Goal: Transaction & Acquisition: Book appointment/travel/reservation

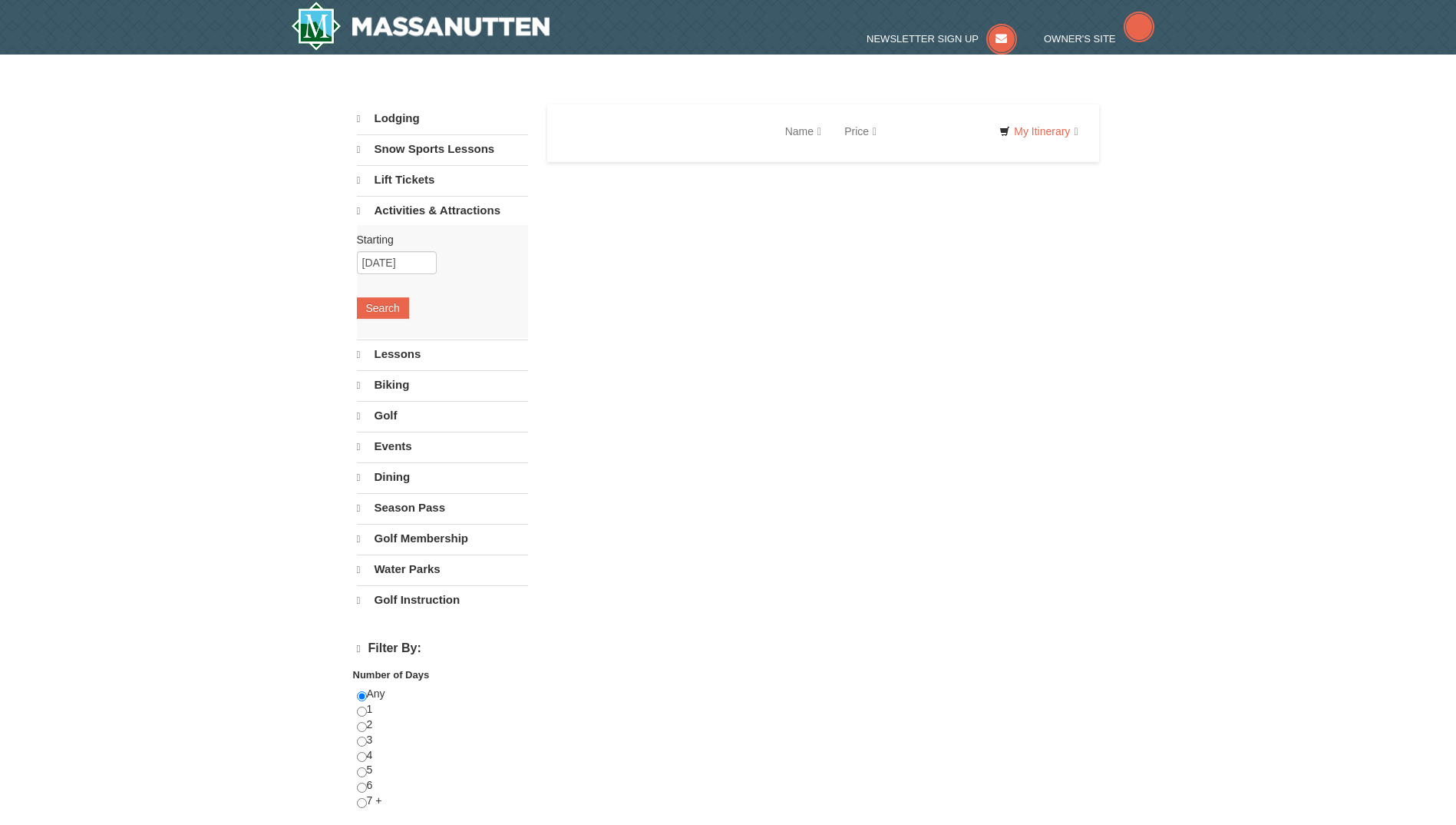
select select "10"
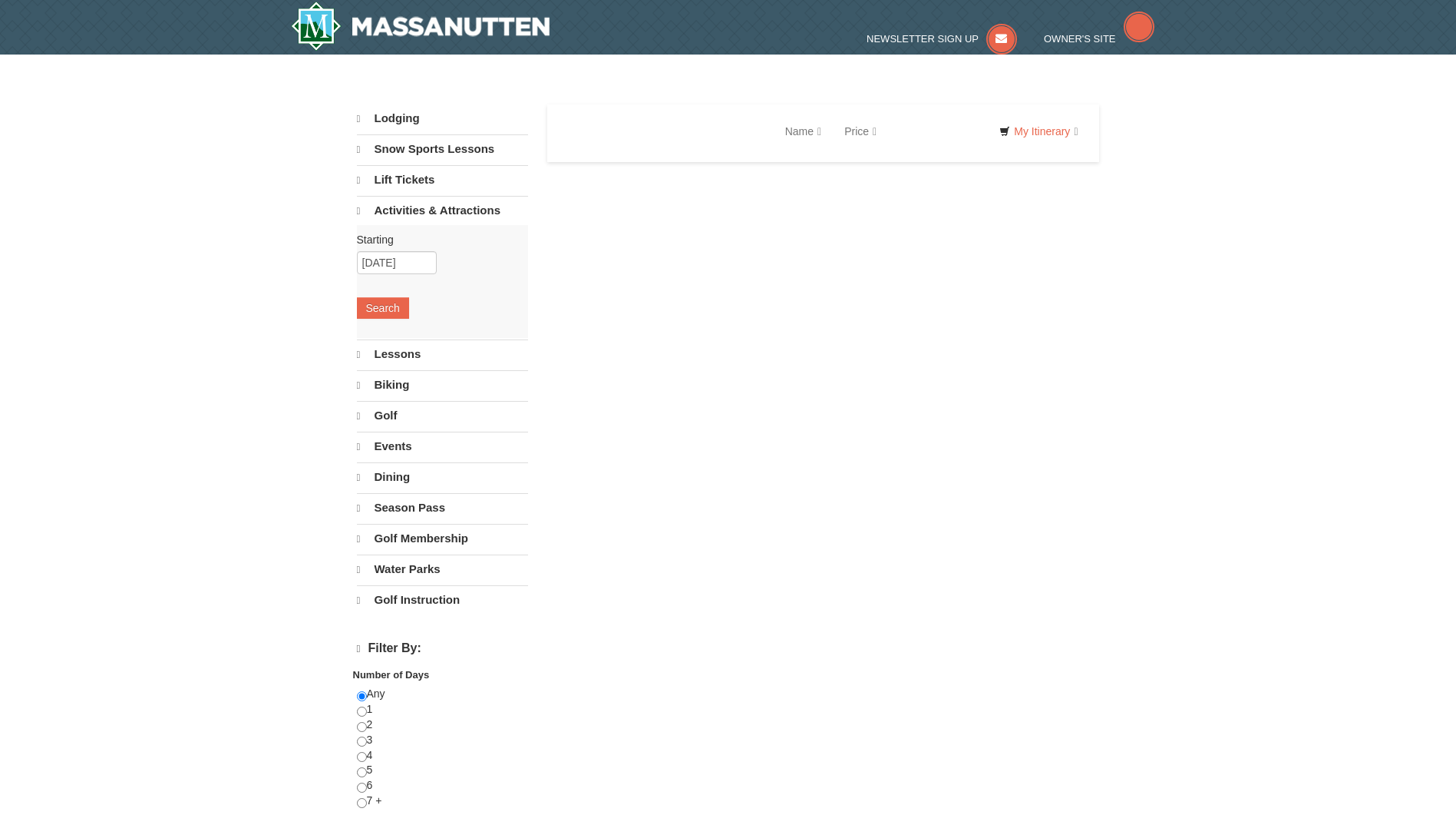
select select "10"
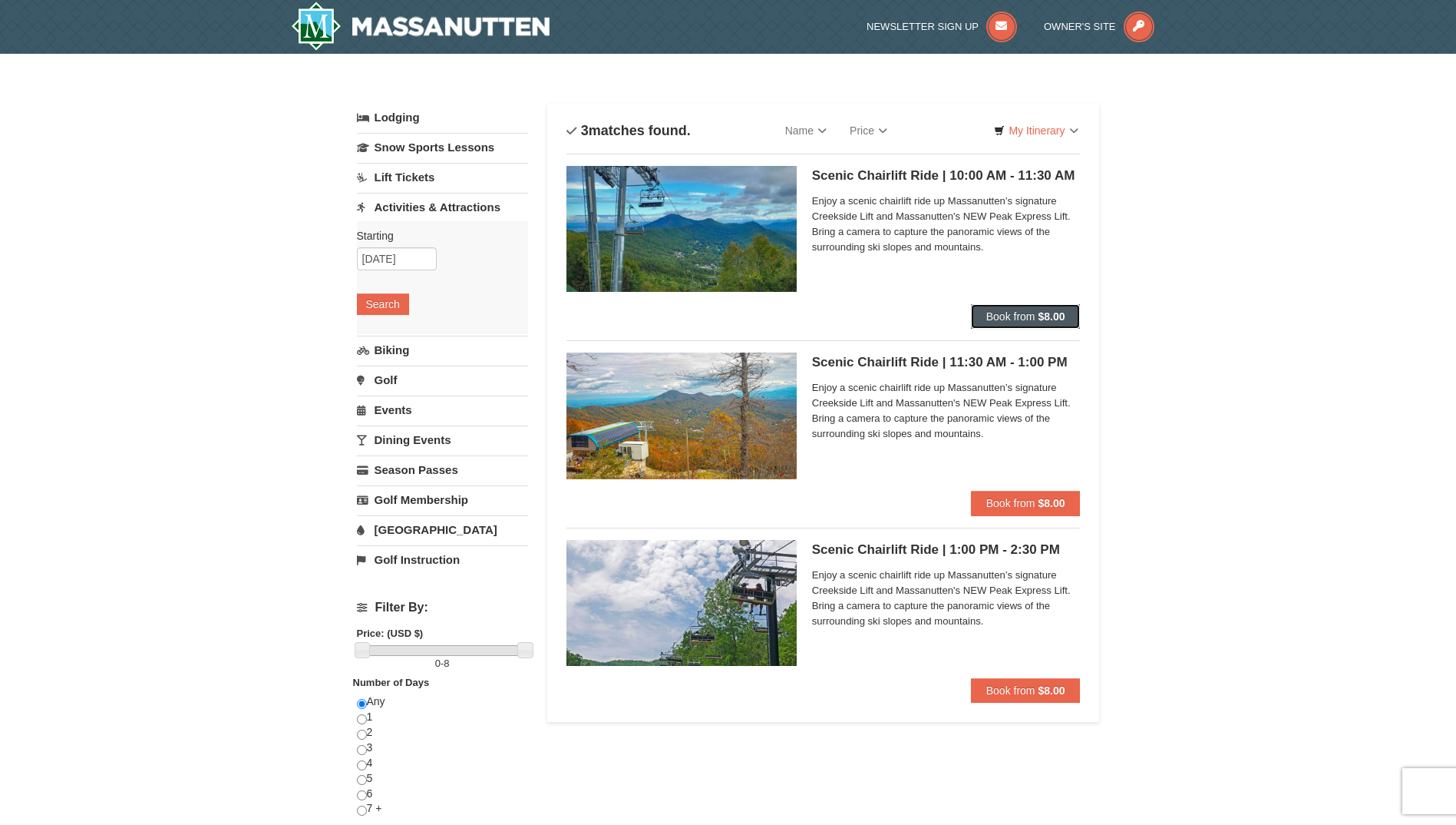
click at [1061, 324] on button "Book from $8.00" at bounding box center [1026, 317] width 110 height 25
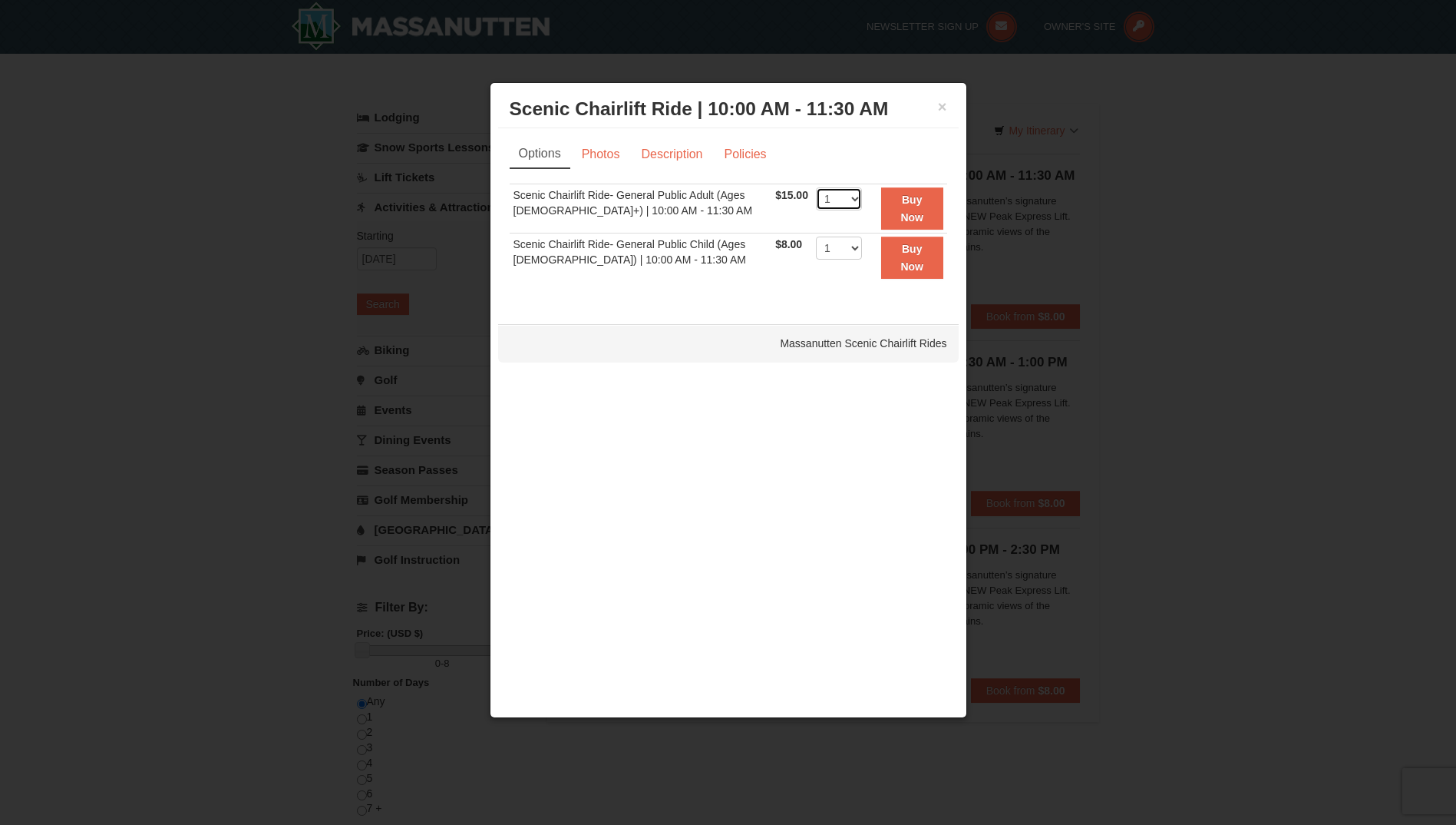
click at [846, 193] on select "1 2 3 4 5 6 7 8 9 10 11 12 13 14 15 16 17 18 19 20 21 22" at bounding box center [839, 199] width 46 height 23
select select "3"
click at [816, 187] on select "1 2 3 4 5 6 7 8 9 10 11 12 13 14 15 16 17 18 19 20 21 22" at bounding box center [839, 199] width 46 height 23
click at [607, 150] on link "Photos" at bounding box center [601, 154] width 58 height 29
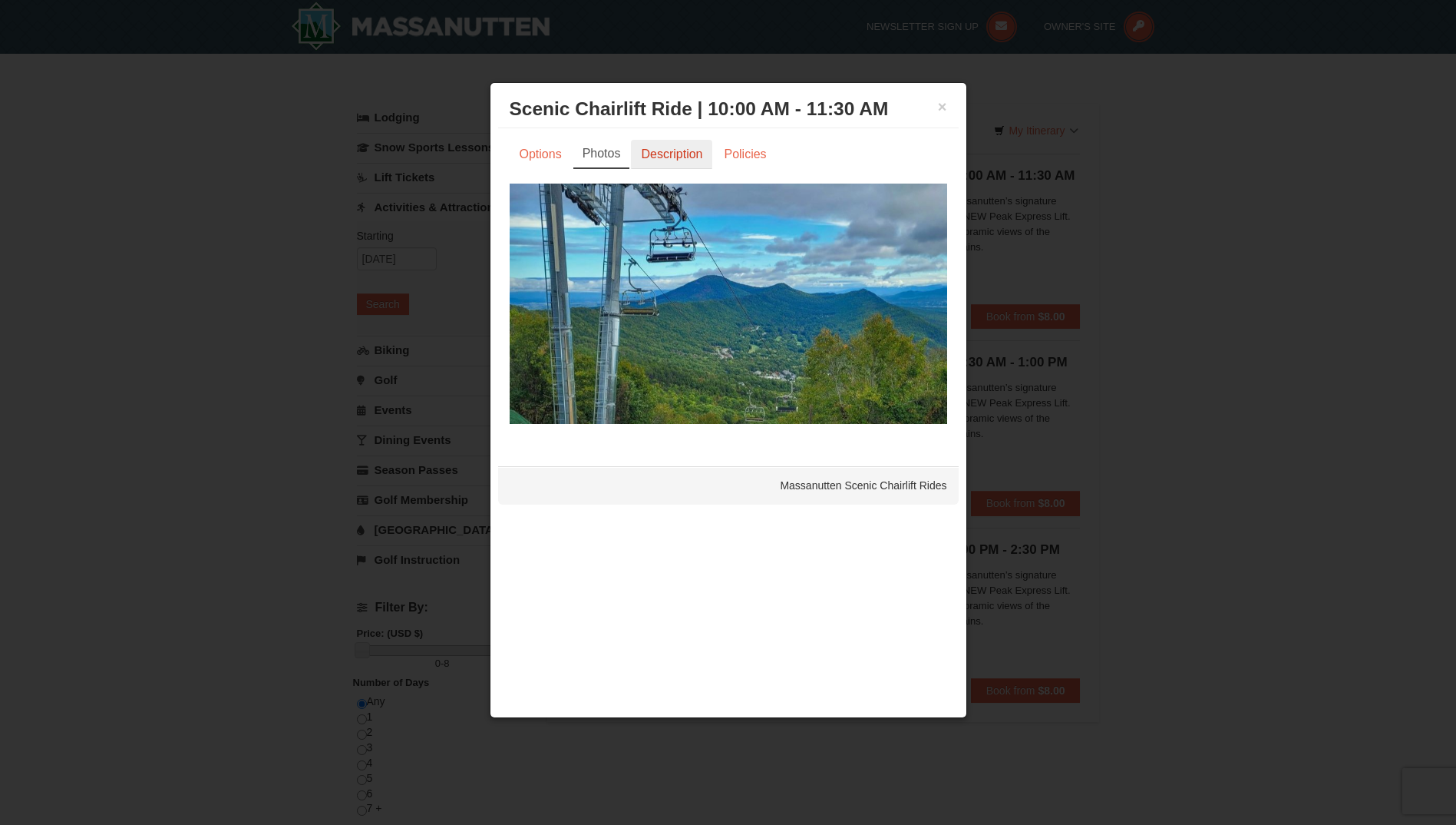
click at [648, 155] on link "Description" at bounding box center [671, 154] width 81 height 29
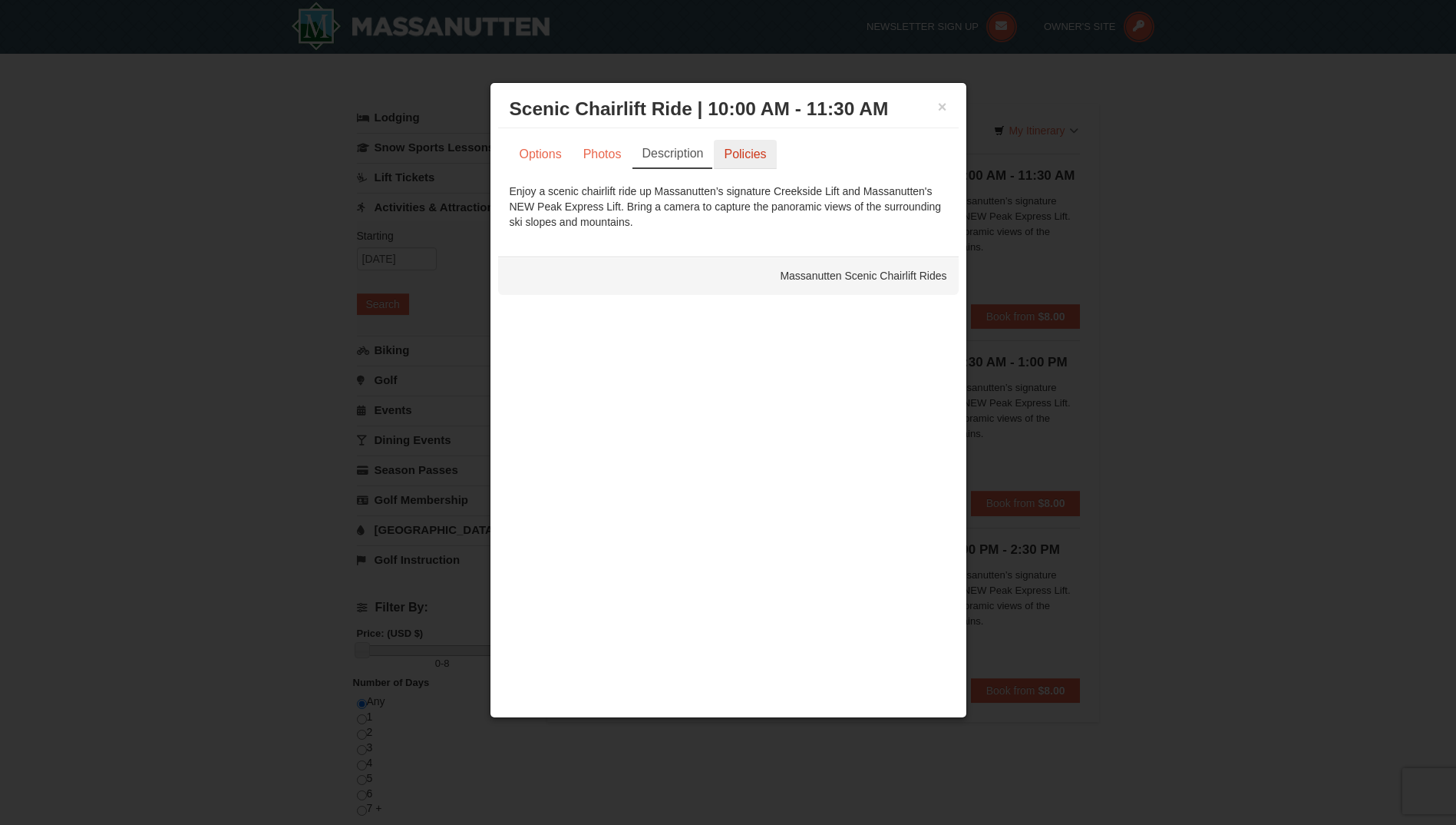
click at [747, 159] on link "Policies" at bounding box center [745, 154] width 62 height 29
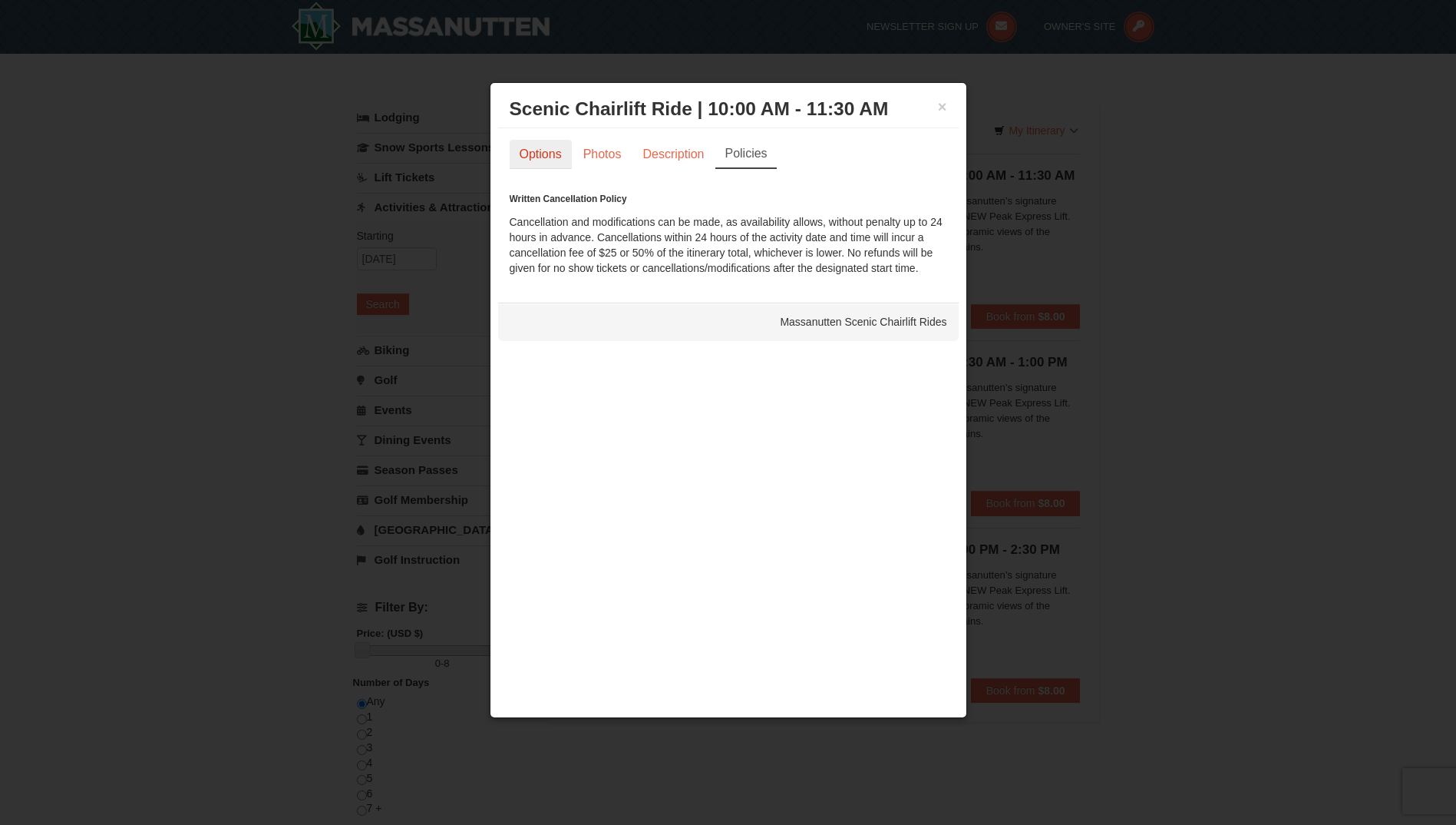
click at [522, 164] on link "Options" at bounding box center [541, 154] width 62 height 29
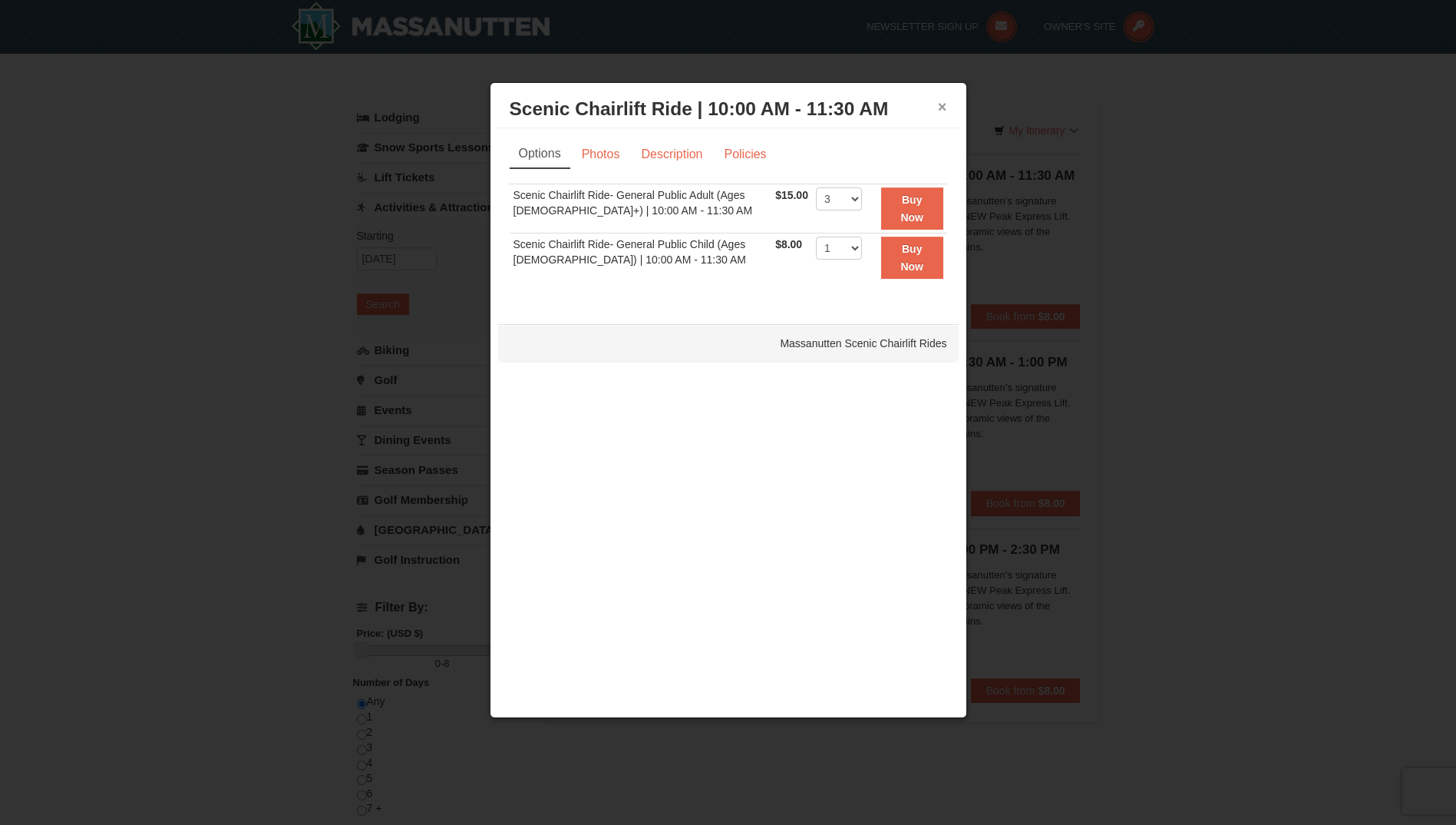
click at [938, 102] on button "×" at bounding box center [942, 107] width 9 height 16
